Goal: Task Accomplishment & Management: Use online tool/utility

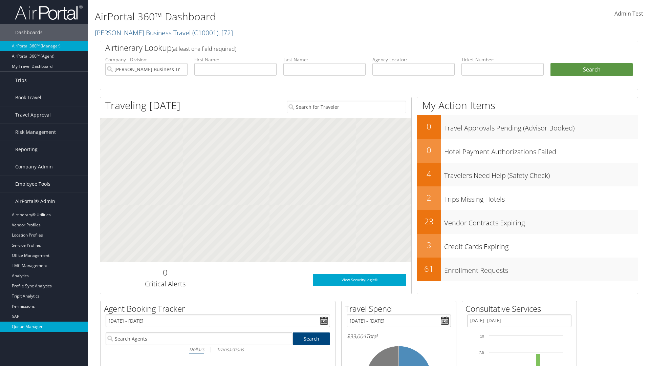
click at [44, 327] on link "Queue Manager" at bounding box center [44, 327] width 88 height 10
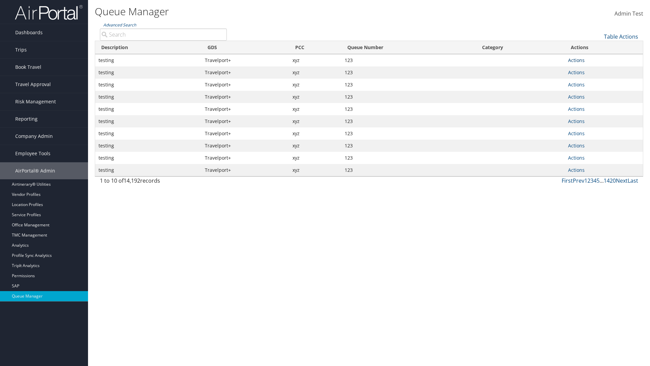
click at [577, 60] on link "Actions" at bounding box center [576, 60] width 17 height 6
click at [551, 116] on link "Push To Queue" at bounding box center [551, 116] width 63 height 12
type input "Push To Queue"
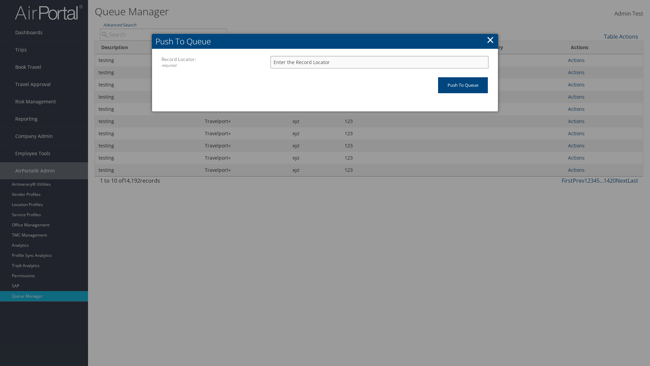
click at [380, 62] on input "Record Locator: required" at bounding box center [380, 62] width 218 height 13
type input "123"
click at [463, 85] on input "Push To Queue" at bounding box center [463, 85] width 50 height 16
